Goal: Navigation & Orientation: Locate item on page

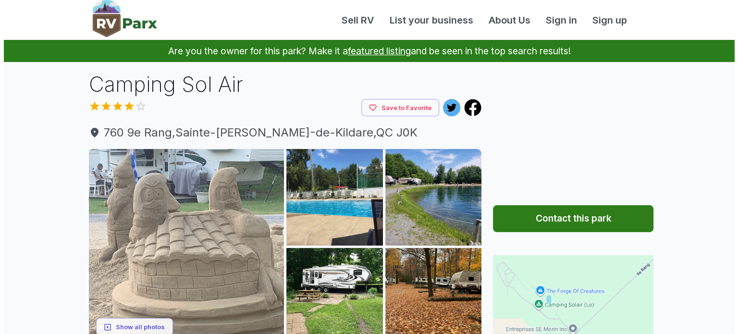
scroll to position [48, 0]
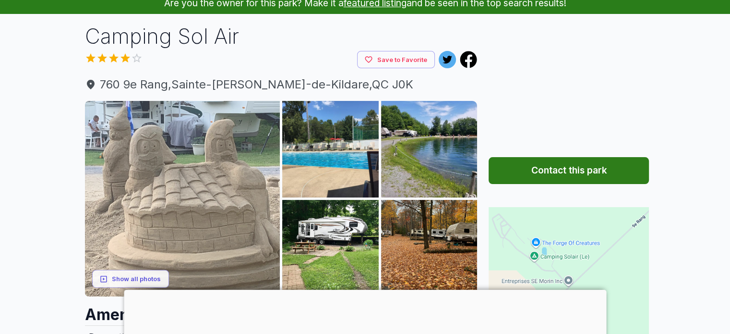
click at [188, 205] on img at bounding box center [182, 198] width 195 height 195
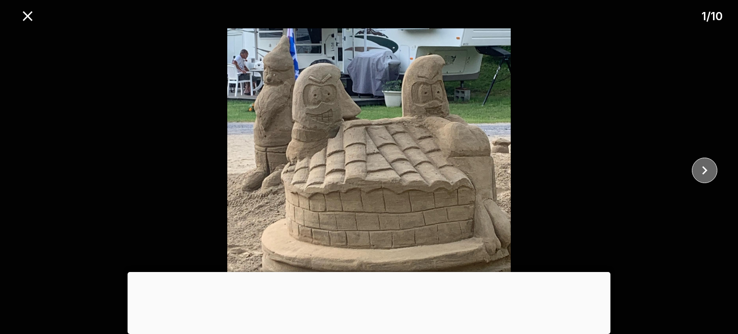
click at [704, 169] on icon "close" at bounding box center [703, 170] width 5 height 9
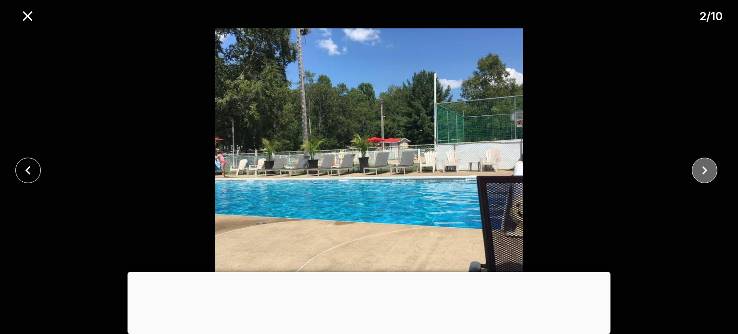
click at [704, 169] on icon "close" at bounding box center [703, 170] width 5 height 9
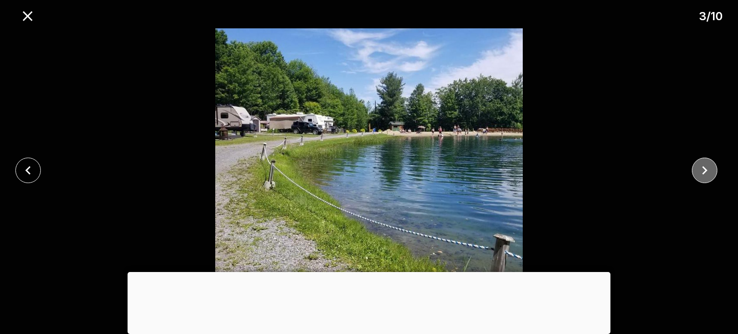
click at [704, 169] on icon "close" at bounding box center [703, 170] width 5 height 9
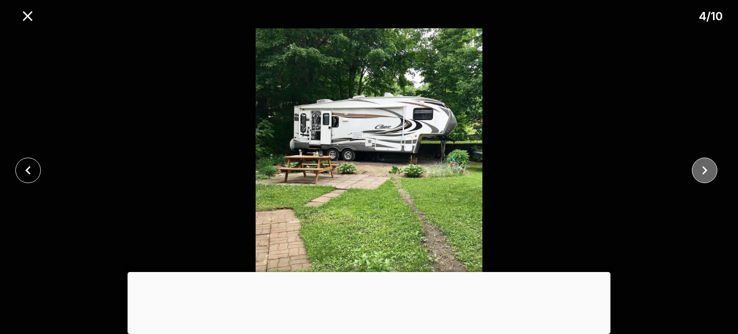
click at [704, 169] on icon "close" at bounding box center [703, 170] width 5 height 9
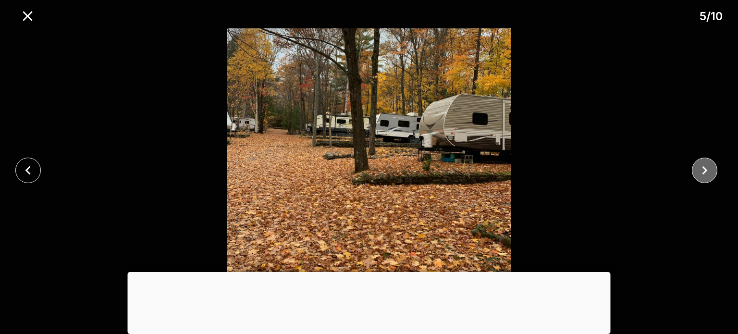
click at [704, 169] on icon "close" at bounding box center [703, 170] width 5 height 9
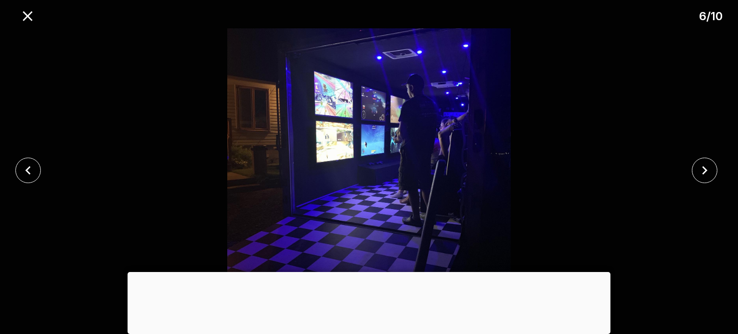
click at [43, 165] on div at bounding box center [30, 169] width 61 height 25
click at [38, 165] on button "close" at bounding box center [27, 169] width 25 height 25
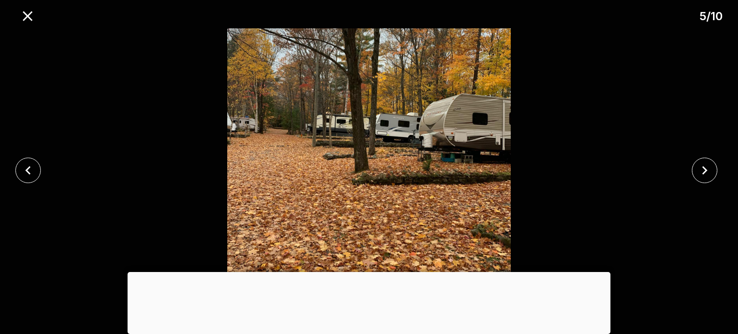
click at [577, 248] on img at bounding box center [368, 169] width 615 height 283
click at [703, 170] on icon "close" at bounding box center [704, 170] width 17 height 17
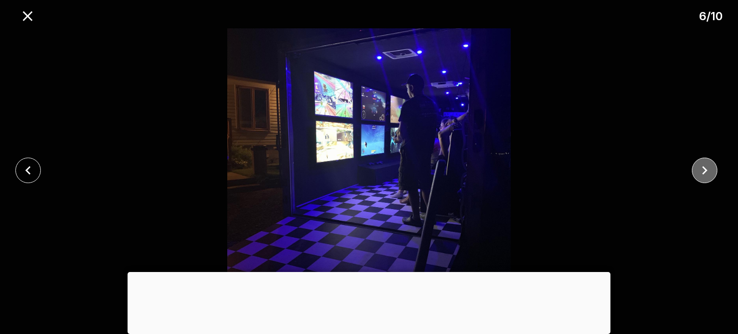
click at [703, 170] on icon "close" at bounding box center [704, 170] width 17 height 17
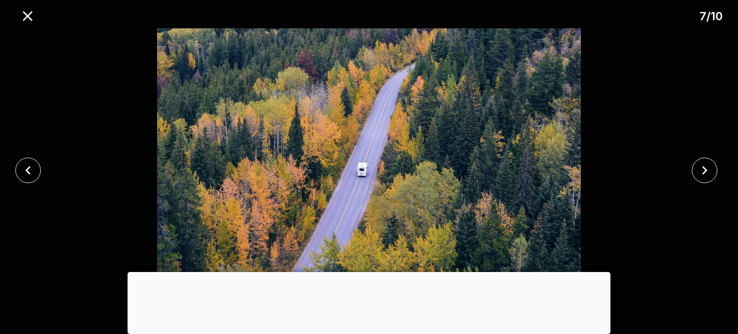
click at [713, 159] on div at bounding box center [706, 169] width 61 height 25
click at [706, 166] on icon "close" at bounding box center [704, 170] width 17 height 17
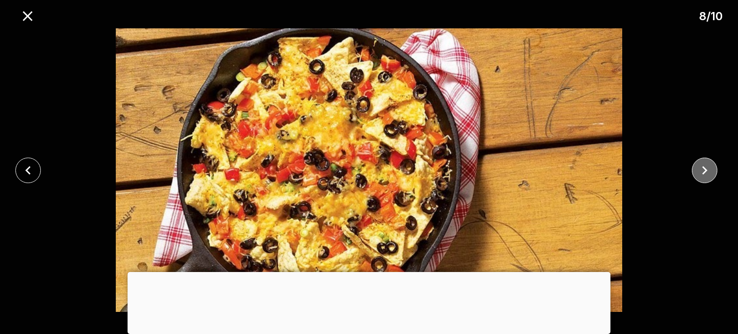
click at [706, 166] on icon "close" at bounding box center [704, 170] width 17 height 17
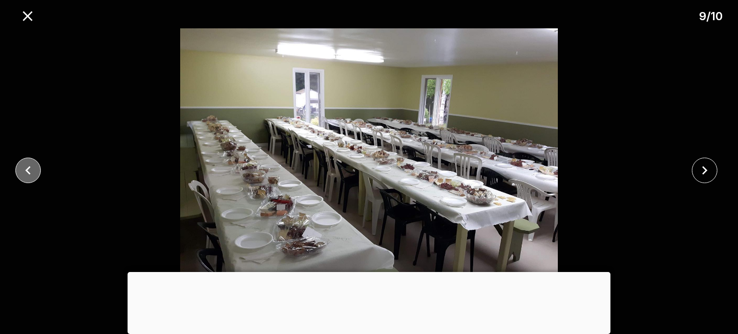
click at [36, 170] on icon "close" at bounding box center [28, 170] width 17 height 17
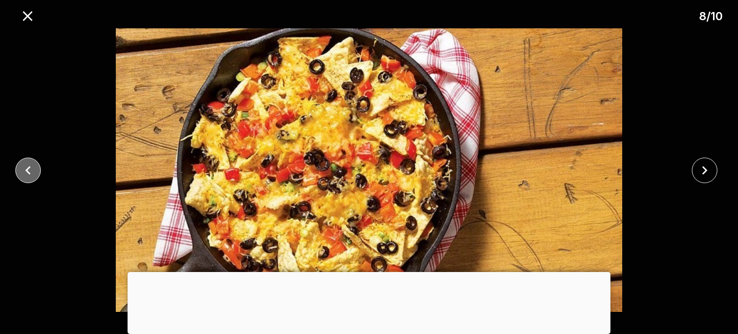
click at [36, 170] on icon "close" at bounding box center [28, 170] width 17 height 17
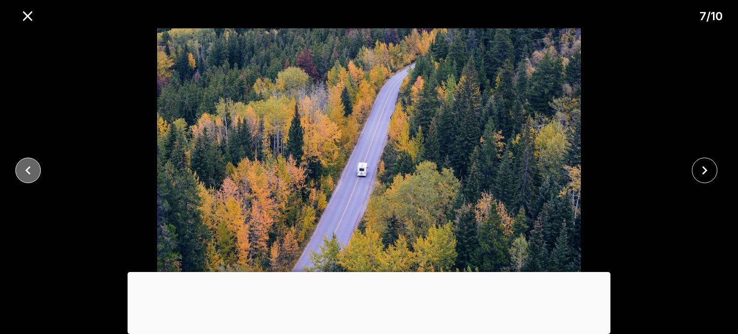
click at [36, 170] on icon "close" at bounding box center [28, 170] width 17 height 17
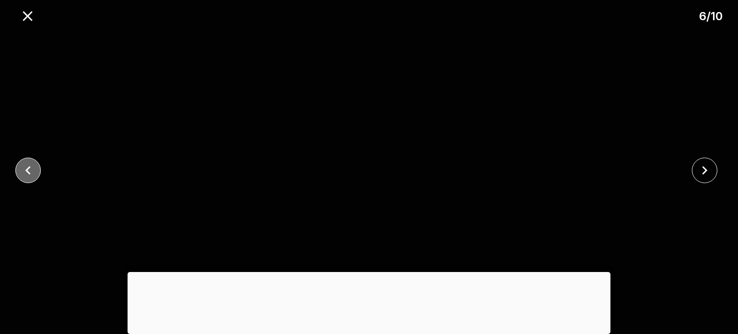
click at [36, 170] on icon "close" at bounding box center [28, 170] width 17 height 17
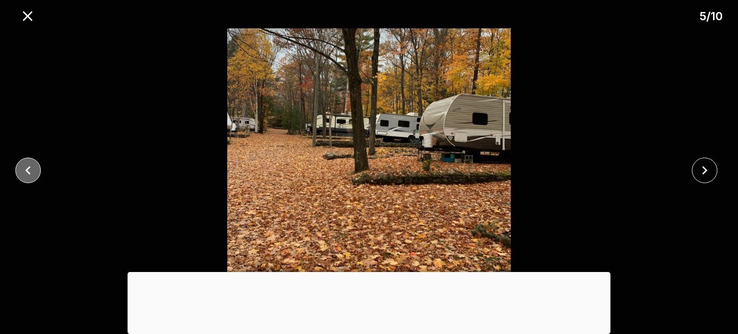
click at [36, 170] on icon "close" at bounding box center [28, 170] width 17 height 17
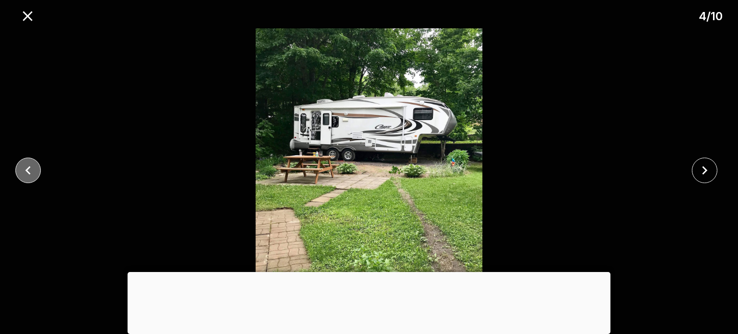
click at [36, 170] on icon "close" at bounding box center [28, 170] width 17 height 17
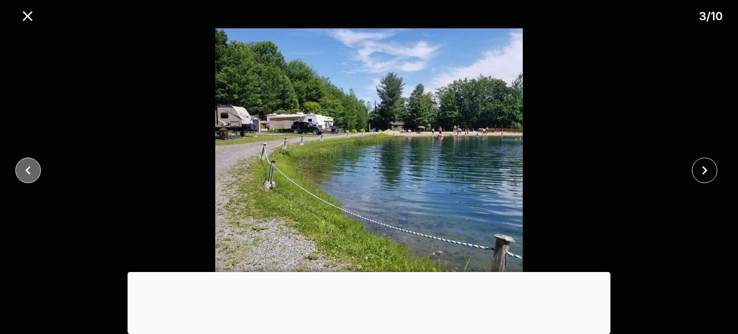
click at [36, 170] on icon "close" at bounding box center [28, 170] width 17 height 17
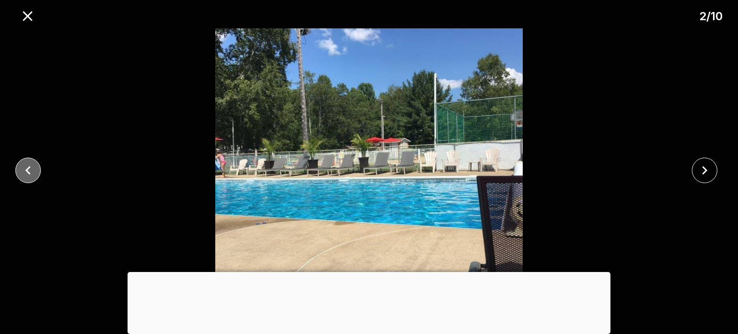
click at [36, 170] on icon "close" at bounding box center [28, 170] width 17 height 17
